Goal: Information Seeking & Learning: Learn about a topic

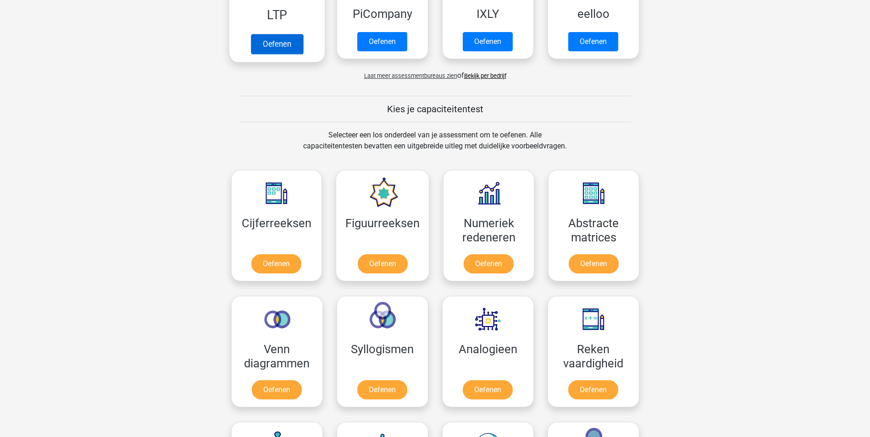
scroll to position [321, 0]
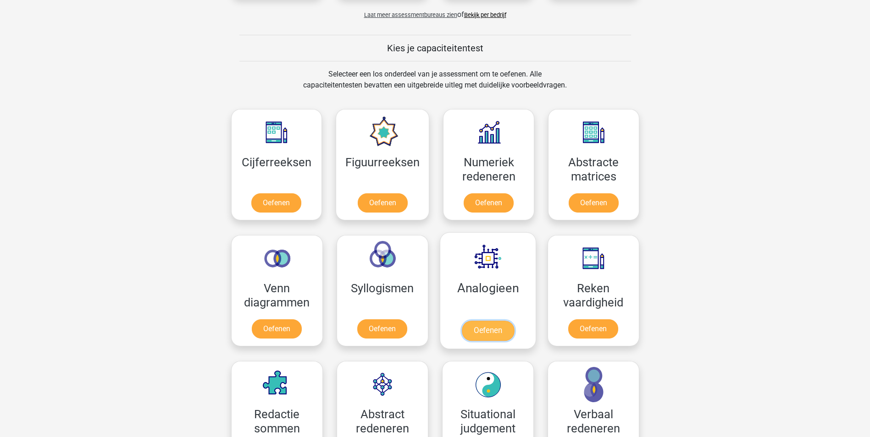
click at [481, 328] on link "Oefenen" at bounding box center [487, 331] width 52 height 20
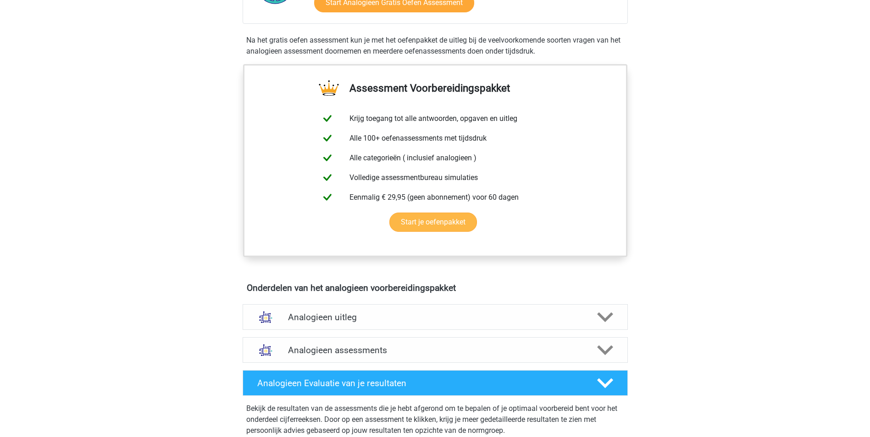
scroll to position [229, 0]
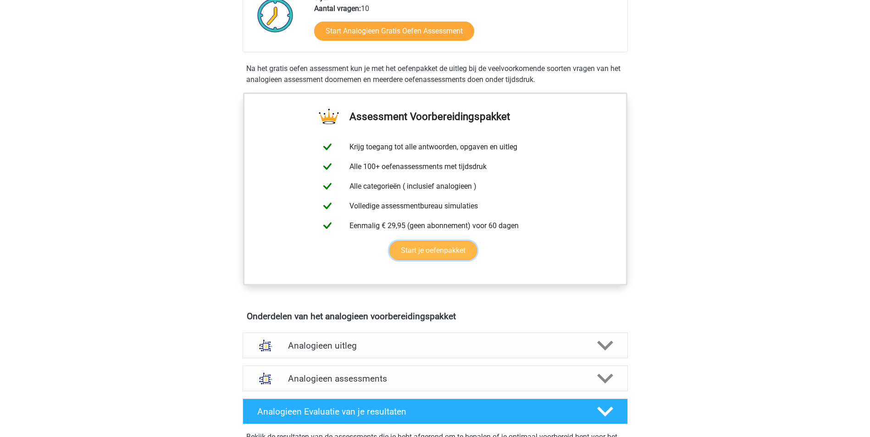
click at [433, 248] on link "Start je oefenpakket" at bounding box center [433, 250] width 88 height 19
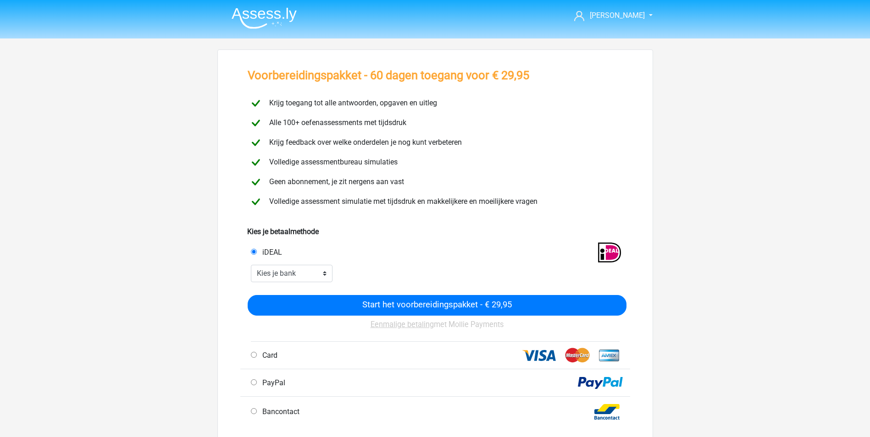
click at [277, 16] on img at bounding box center [264, 18] width 65 height 22
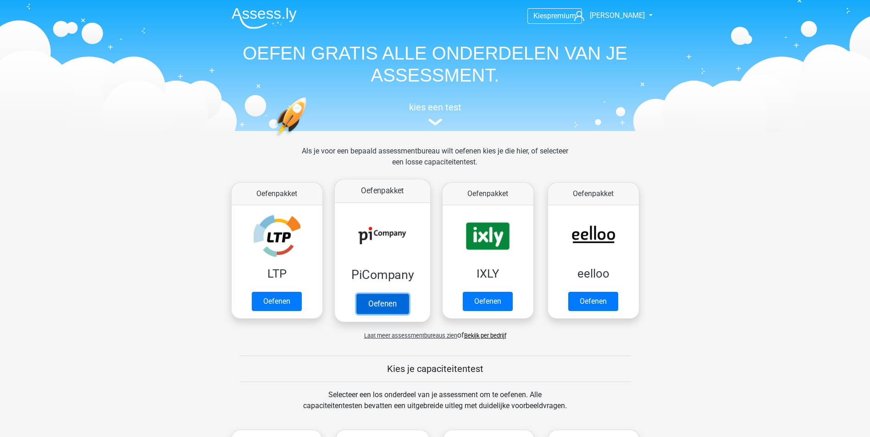
click at [387, 294] on link "Oefenen" at bounding box center [382, 304] width 52 height 20
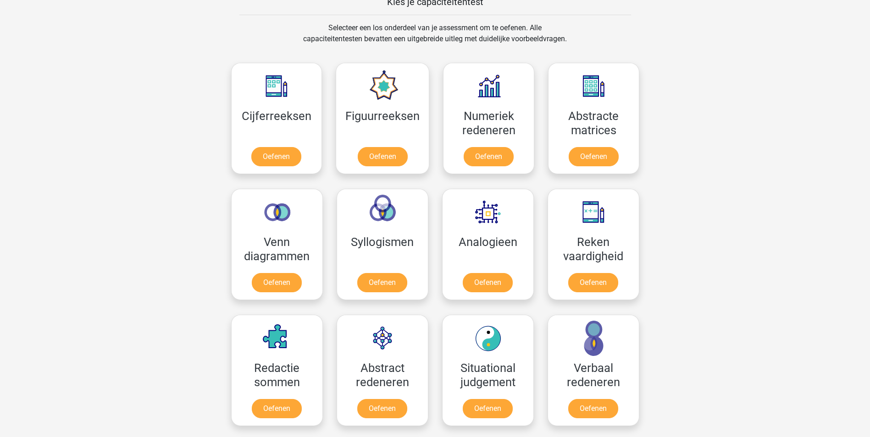
scroll to position [367, 0]
click at [299, 156] on link "Oefenen" at bounding box center [276, 159] width 52 height 20
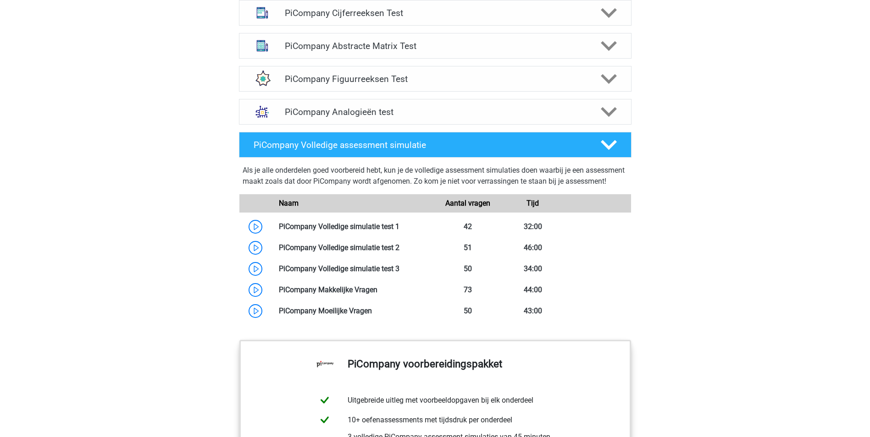
scroll to position [642, 0]
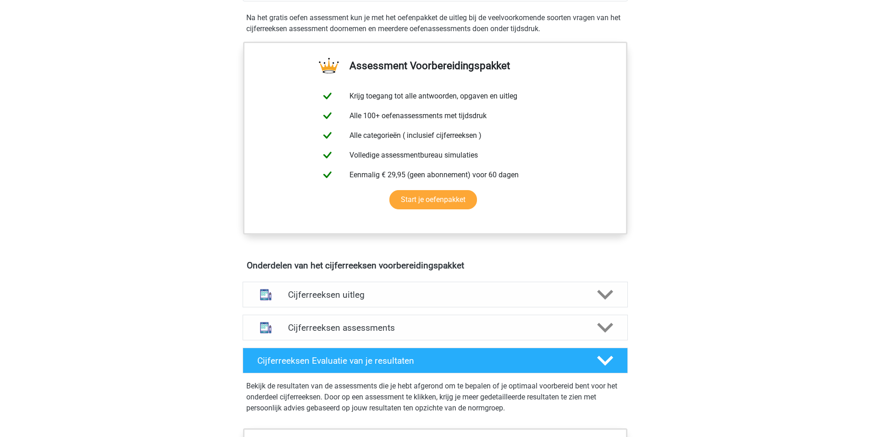
scroll to position [166, 0]
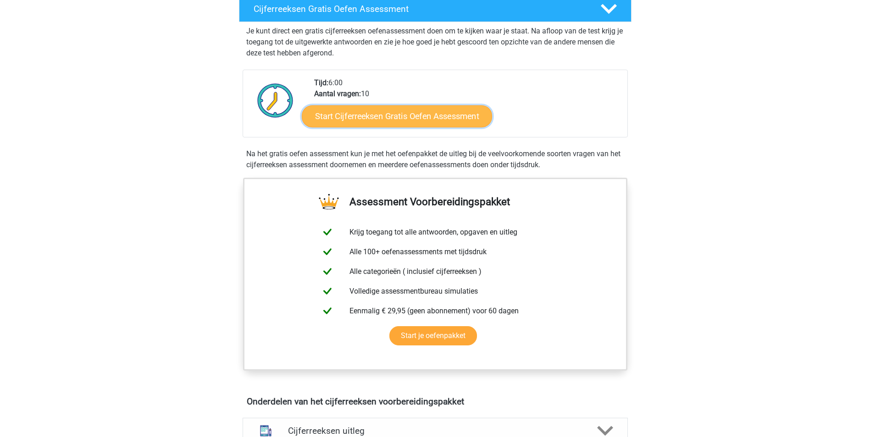
click at [369, 127] on link "Start Cijferreeksen Gratis Oefen Assessment" at bounding box center [397, 116] width 190 height 22
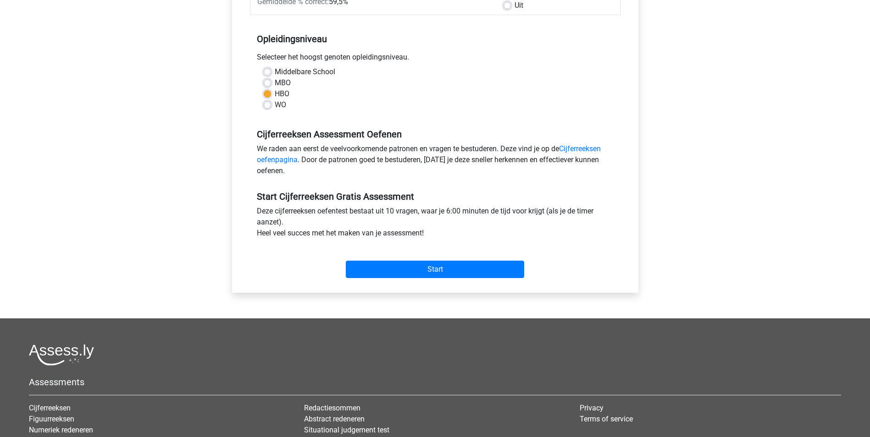
scroll to position [229, 0]
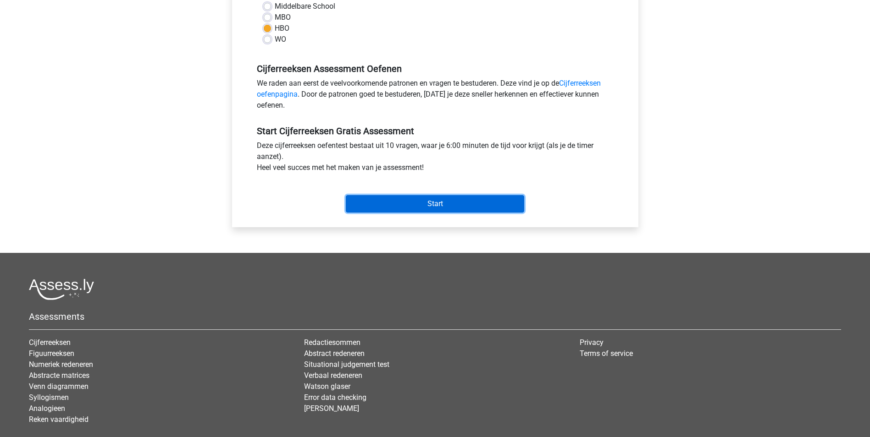
click at [441, 201] on input "Start" at bounding box center [435, 203] width 178 height 17
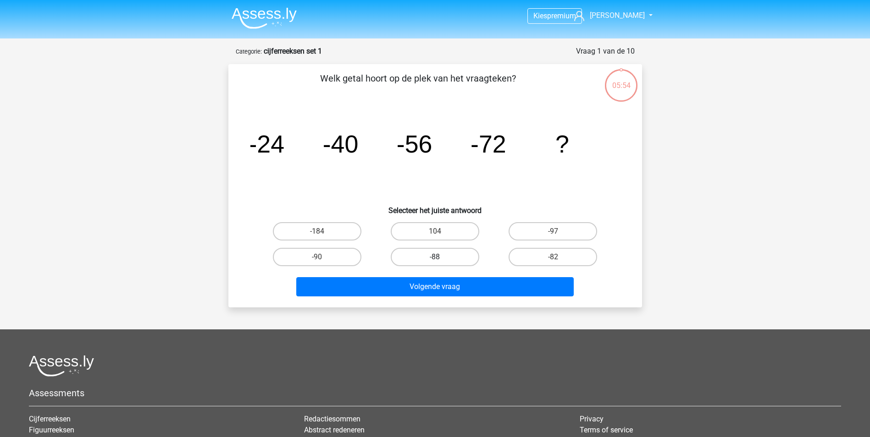
click at [477, 260] on label "-88" at bounding box center [435, 257] width 88 height 18
click at [441, 260] on input "-88" at bounding box center [438, 260] width 6 height 6
radio input "true"
click at [492, 298] on div "Volgende vraag" at bounding box center [435, 288] width 354 height 23
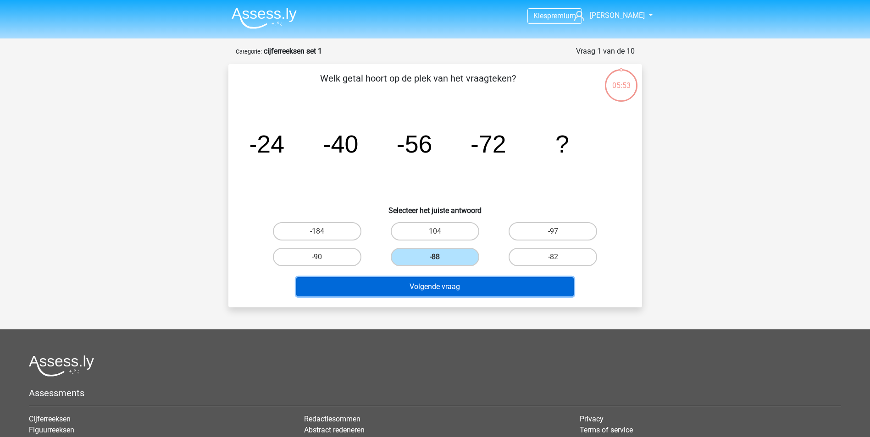
click at [492, 294] on button "Volgende vraag" at bounding box center [434, 286] width 277 height 19
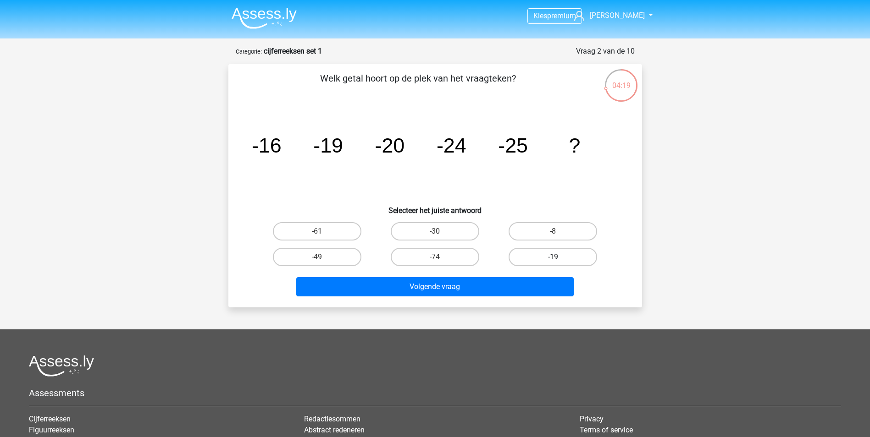
drag, startPoint x: 583, startPoint y: 250, endPoint x: 588, endPoint y: 252, distance: 5.5
click at [583, 250] on label "-19" at bounding box center [552, 257] width 88 height 18
click at [559, 257] on input "-19" at bounding box center [556, 260] width 6 height 6
radio input "true"
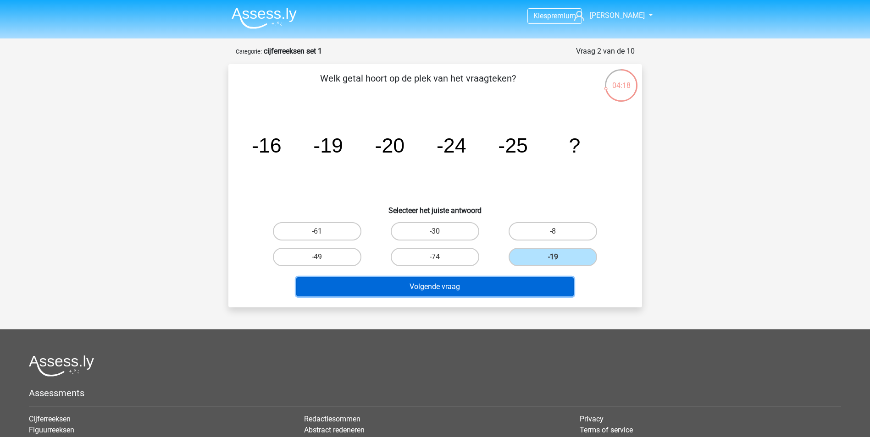
click at [558, 286] on button "Volgende vraag" at bounding box center [434, 286] width 277 height 19
